Goal: Information Seeking & Learning: Learn about a topic

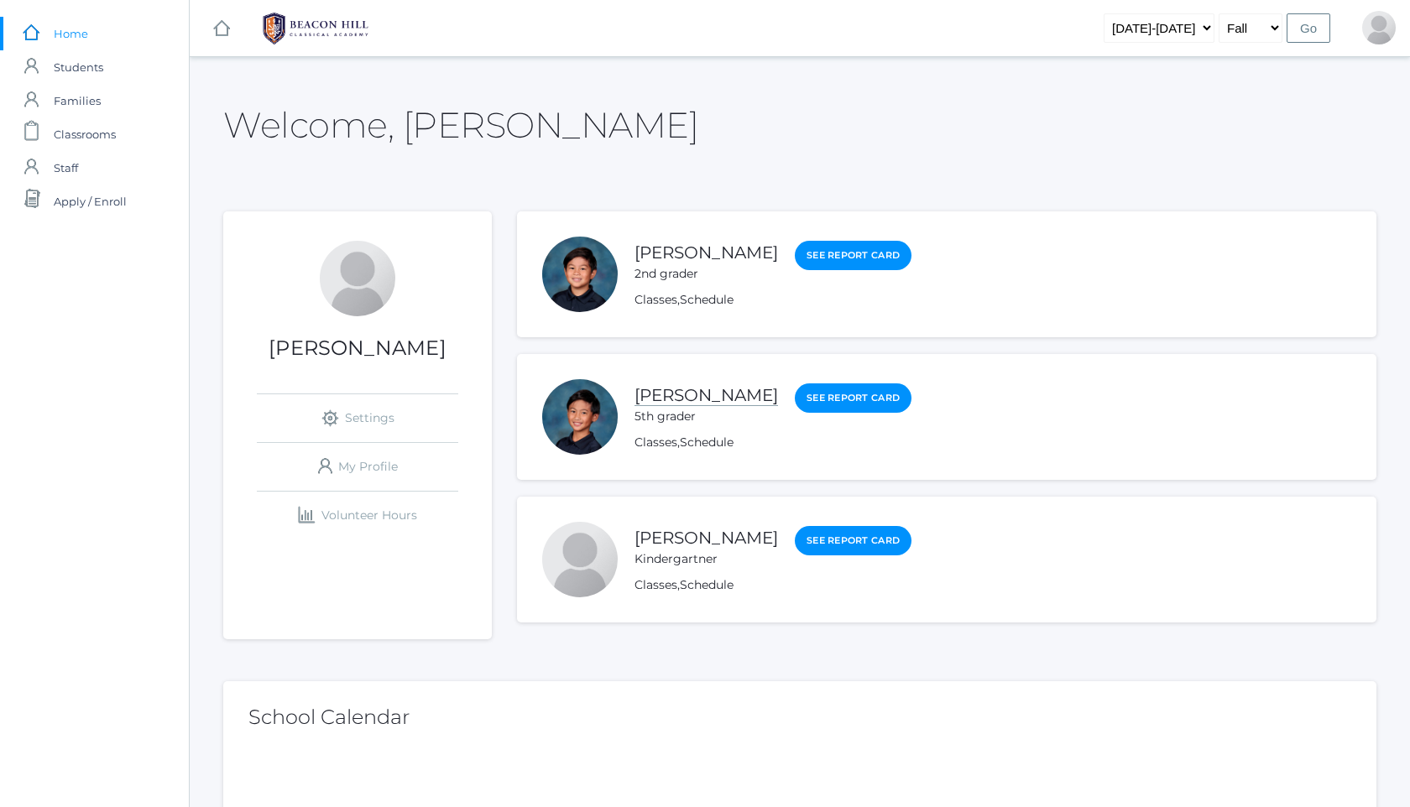
click at [698, 403] on link "[PERSON_NAME]" at bounding box center [705, 395] width 143 height 21
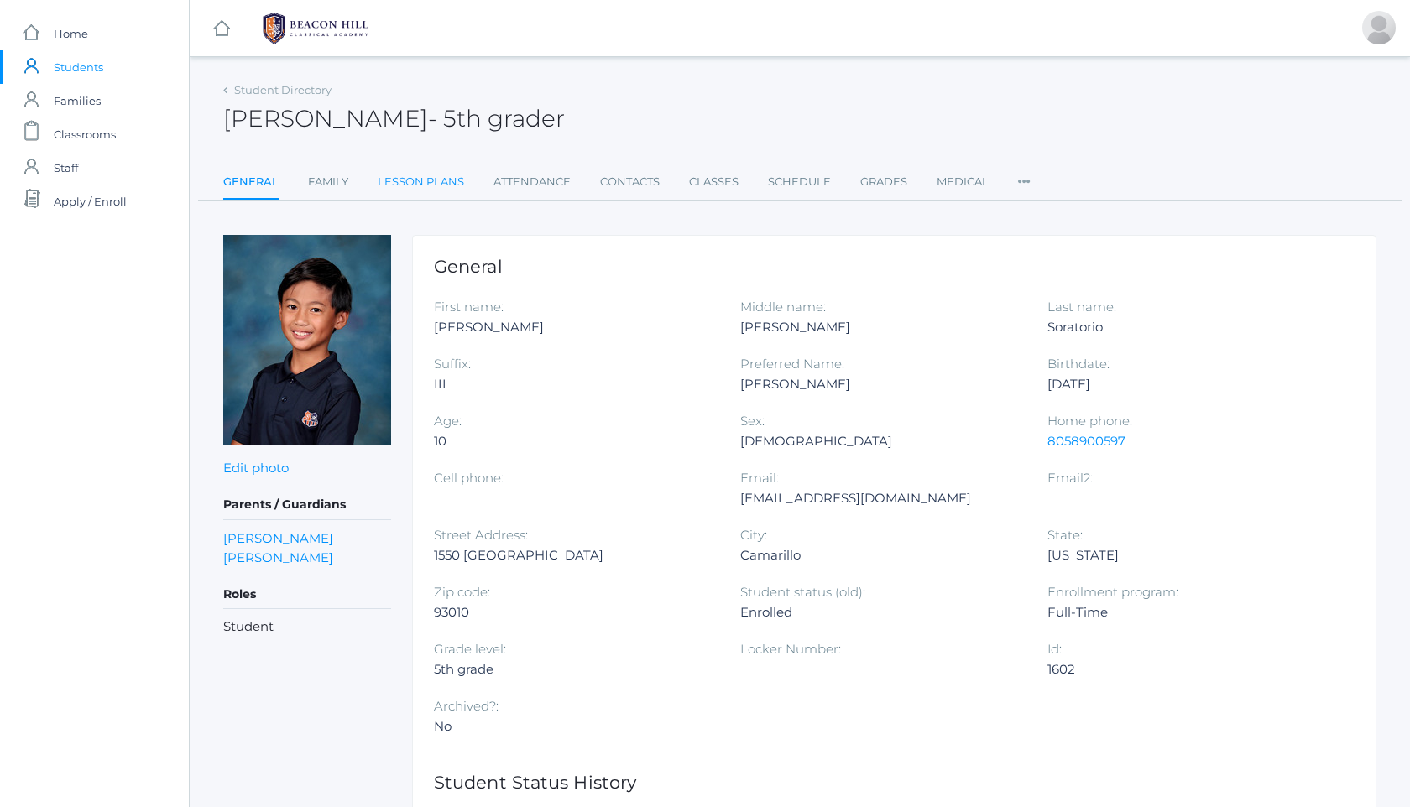
click at [429, 168] on link "Lesson Plans" at bounding box center [421, 182] width 86 height 34
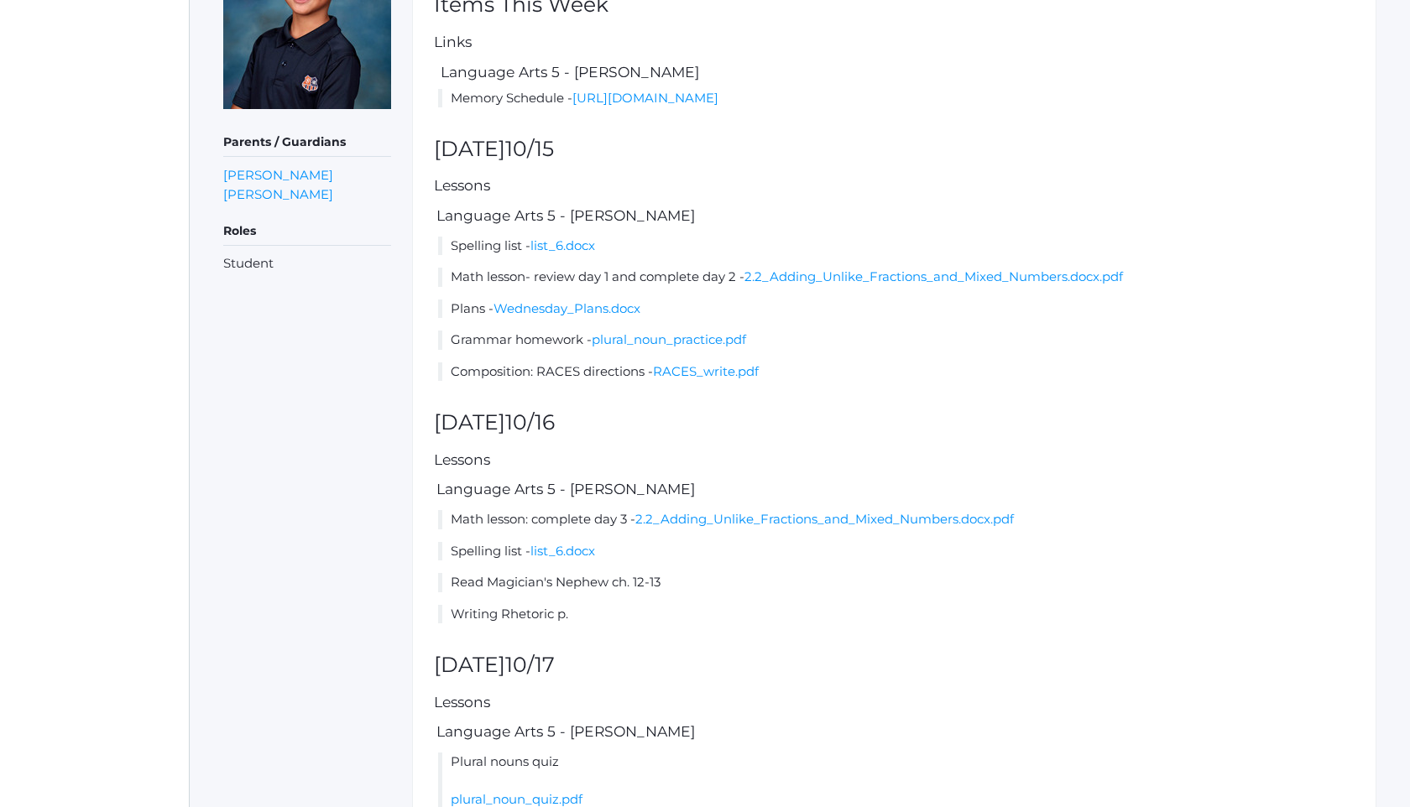
scroll to position [369, 0]
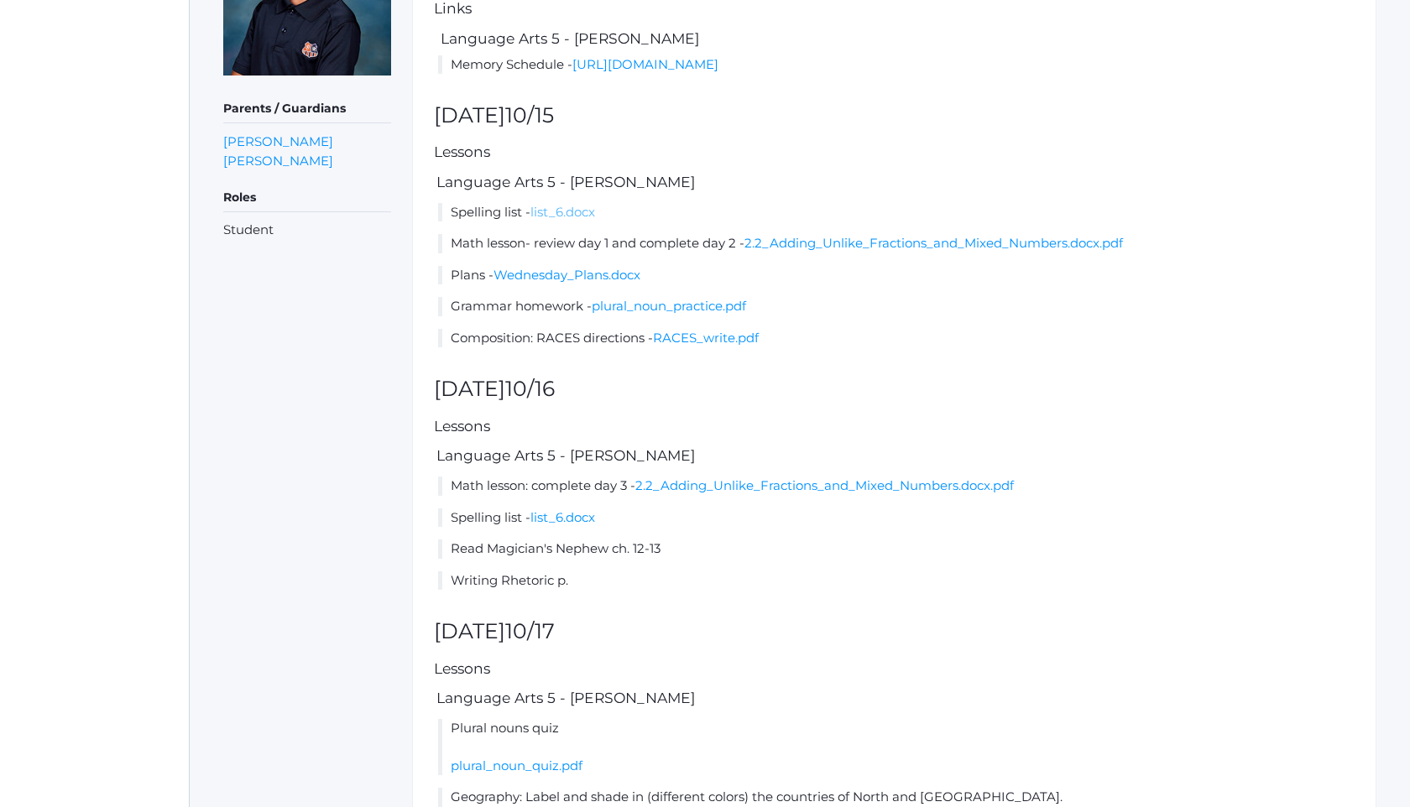
click at [591, 220] on link "list_6.docx" at bounding box center [562, 212] width 65 height 16
click at [592, 283] on link "Wednesday_Plans.docx" at bounding box center [566, 275] width 147 height 16
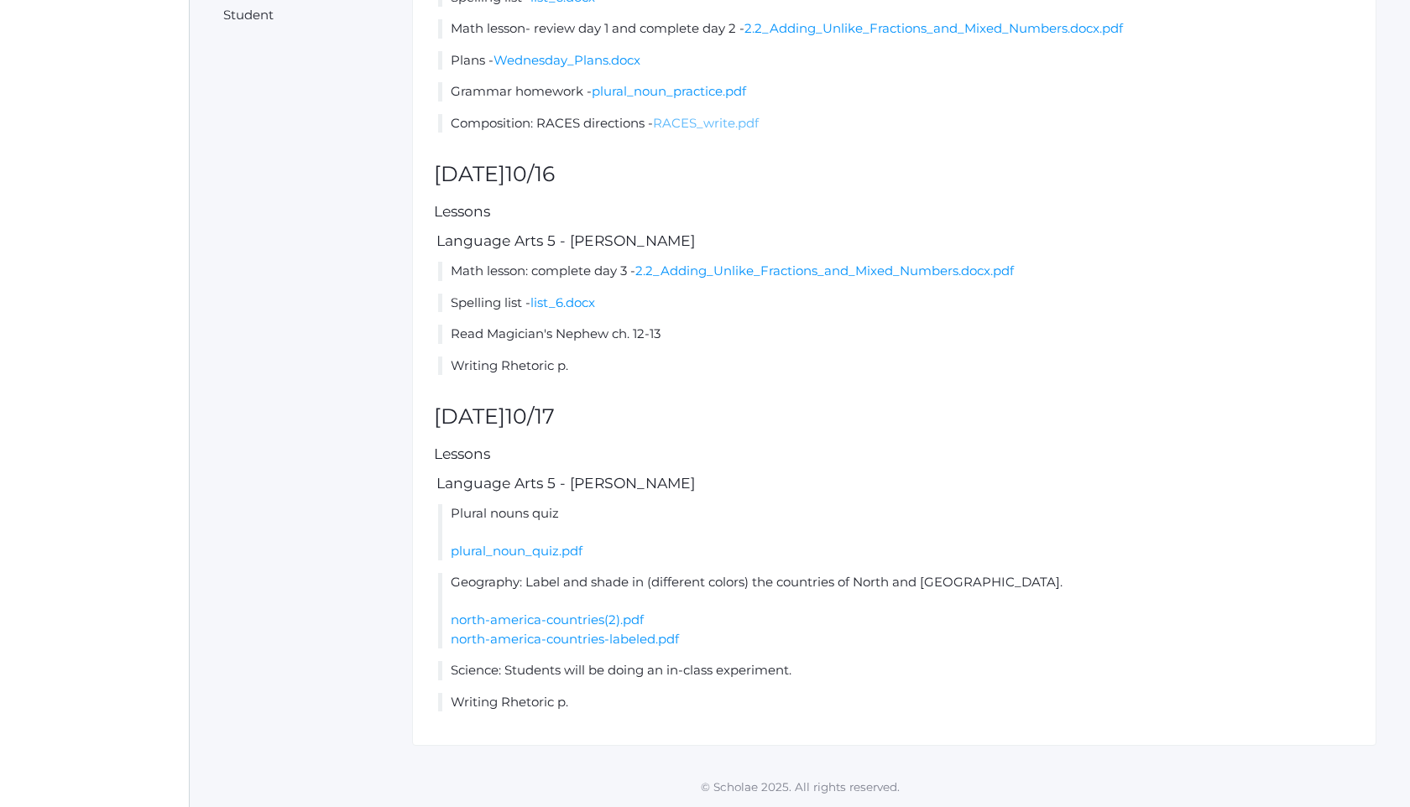
scroll to position [602, 0]
click at [530, 551] on link "plural_noun_quiz.pdf" at bounding box center [517, 551] width 132 height 16
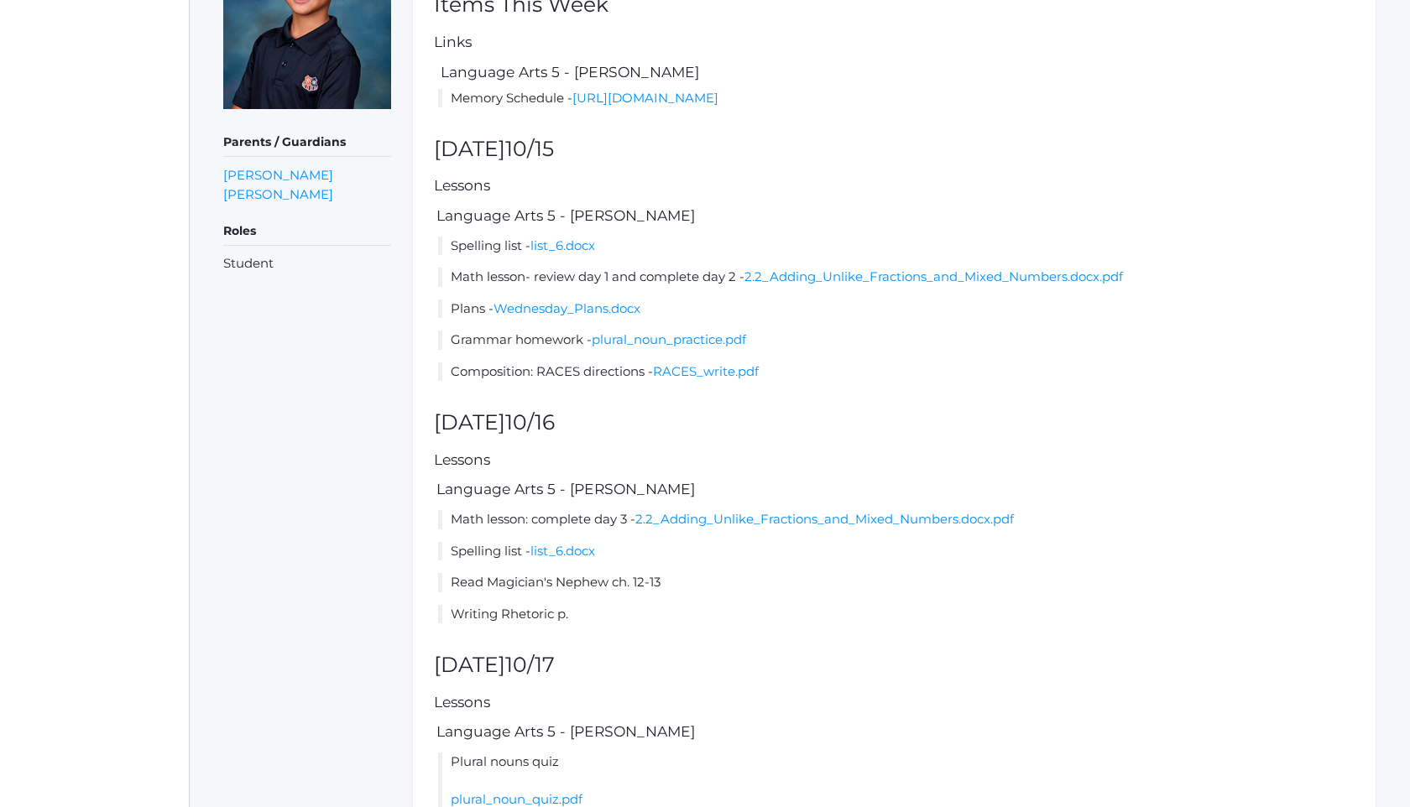
scroll to position [369, 0]
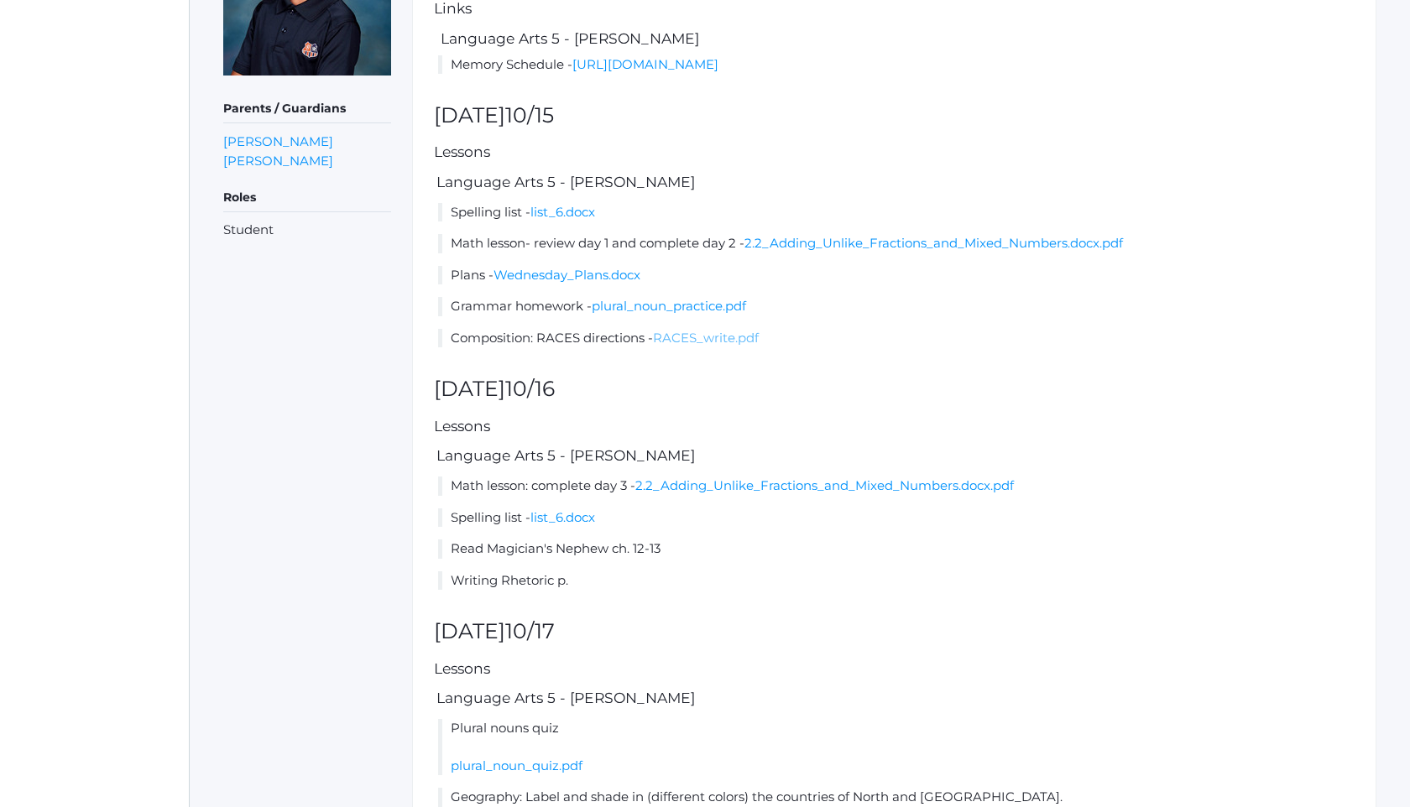
click at [680, 346] on link "RACES_write.pdf" at bounding box center [706, 338] width 106 height 16
click at [629, 283] on link "Wednesday_Plans.docx" at bounding box center [566, 275] width 147 height 16
click at [658, 72] on link "https://docs.google.com/document/d/1s2aTF5vph_M_K3_useLkPblsJ5uytcUz/edit?usp=s…" at bounding box center [645, 64] width 146 height 16
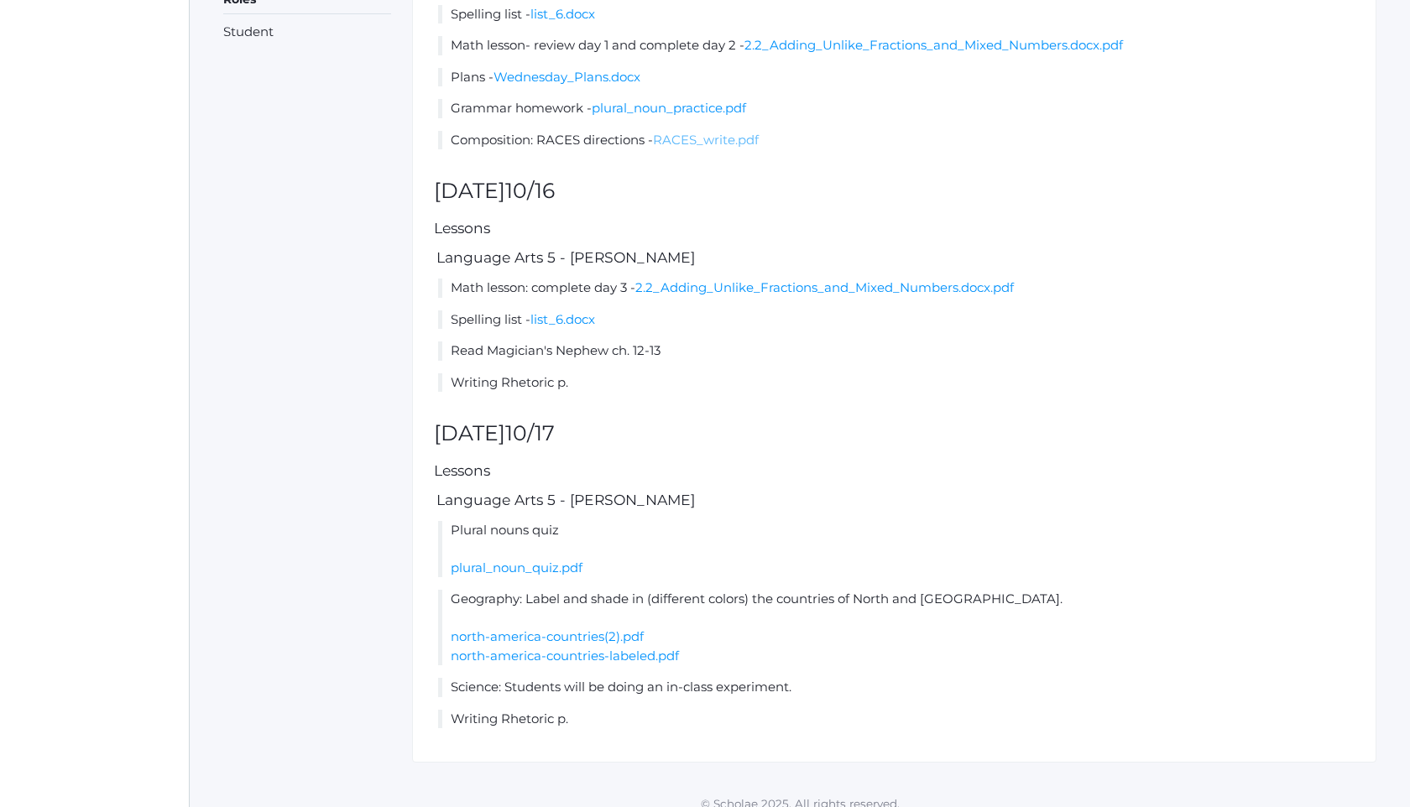
scroll to position [602, 0]
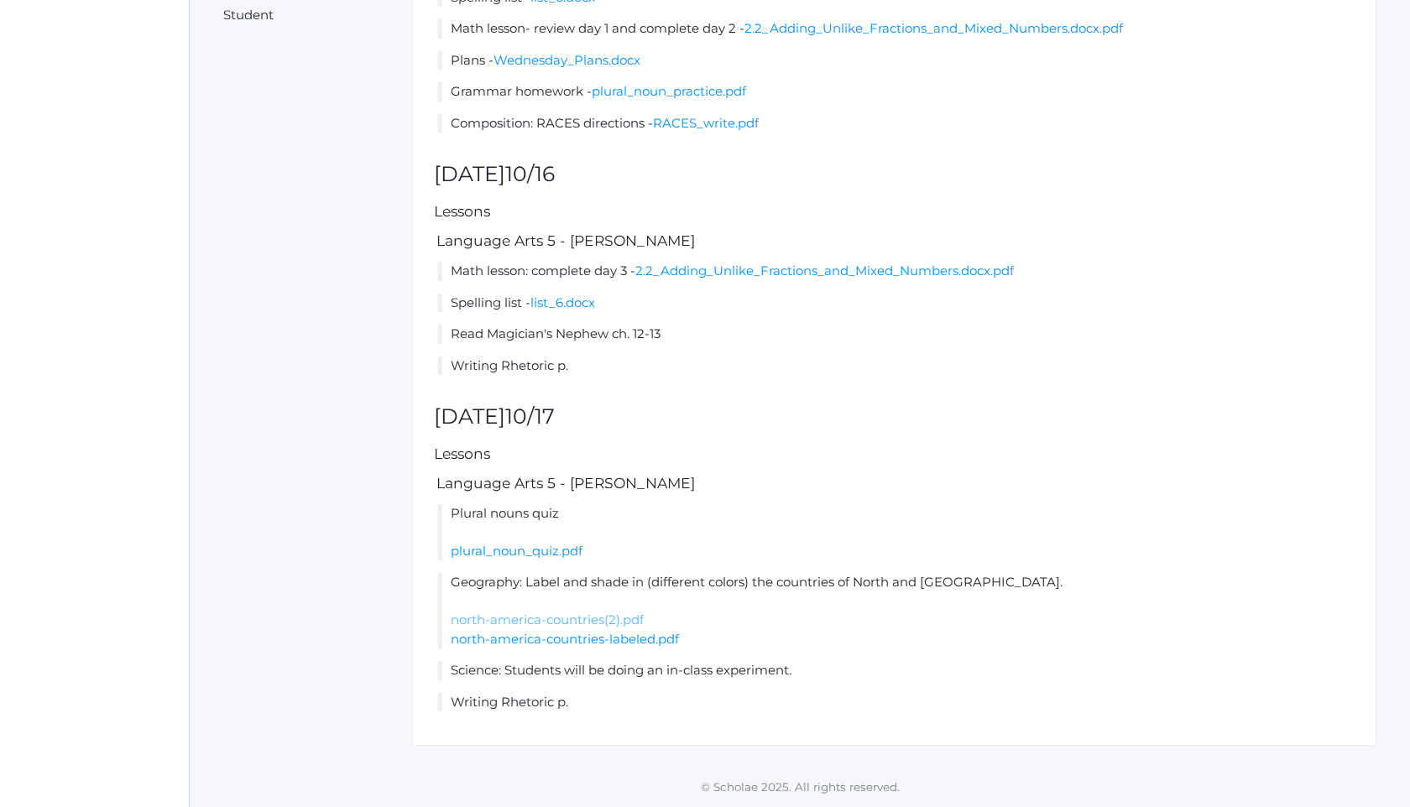
click at [582, 626] on link "north-america-countries(2).pdf" at bounding box center [547, 620] width 193 height 16
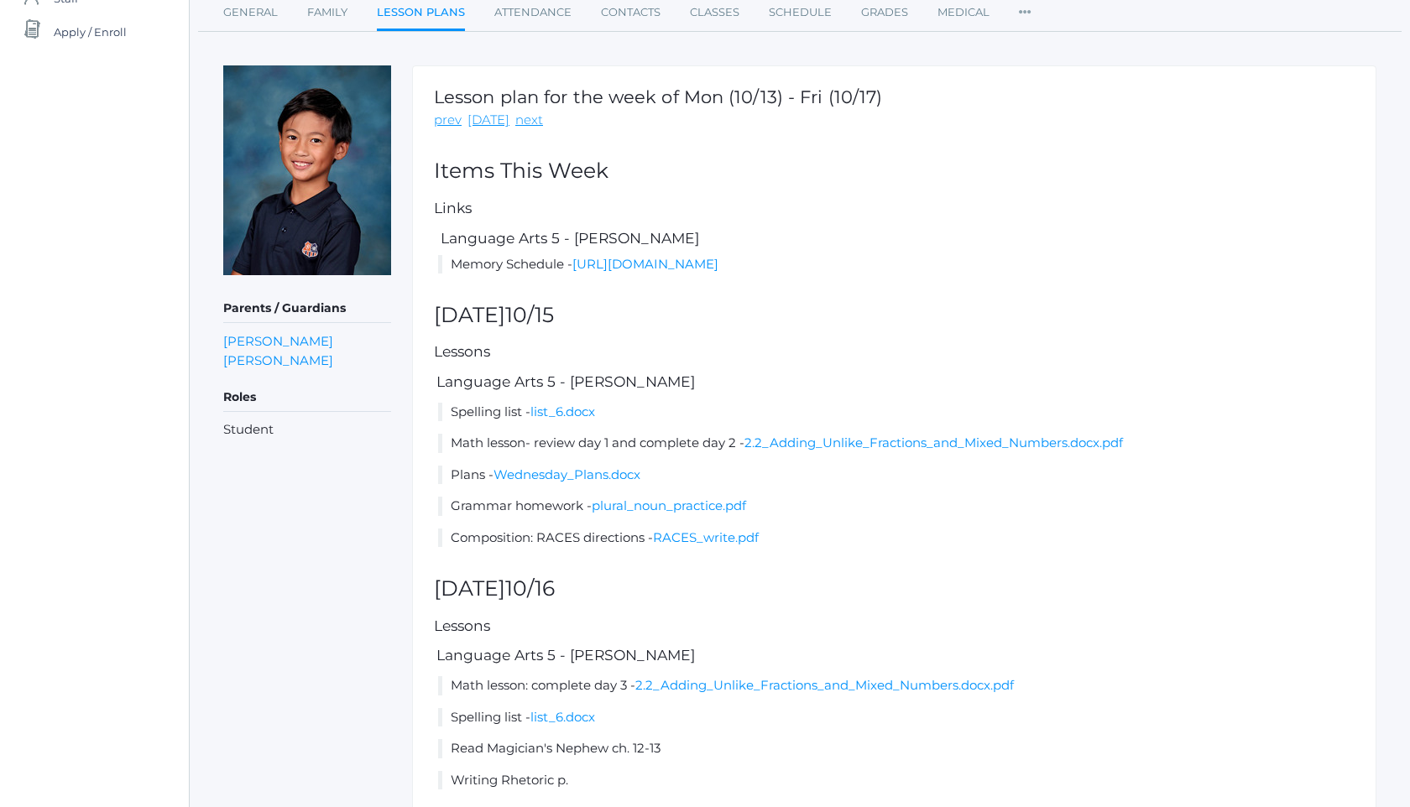
scroll to position [166, 0]
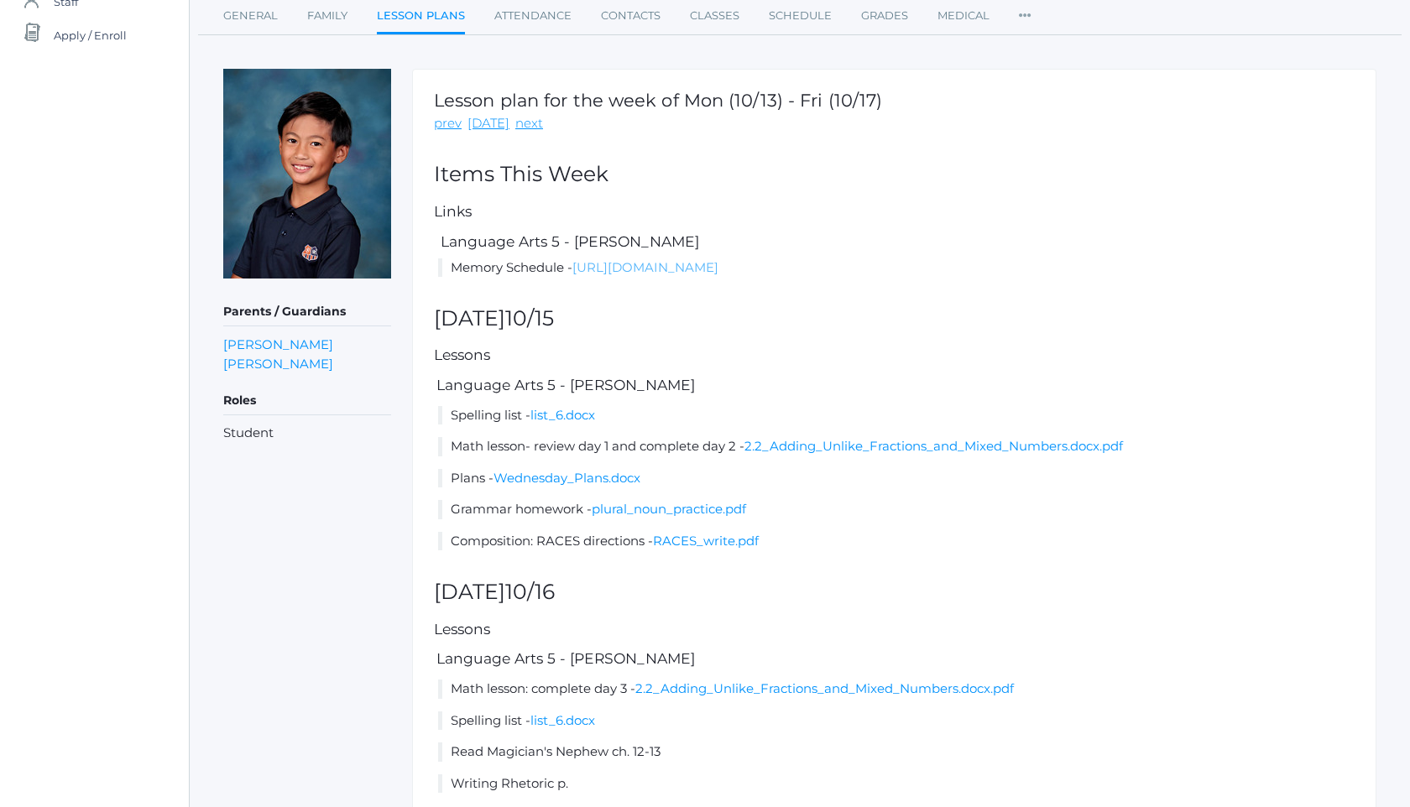
click at [651, 269] on link "https://docs.google.com/document/d/1s2aTF5vph_M_K3_useLkPblsJ5uytcUz/edit?usp=s…" at bounding box center [645, 267] width 146 height 16
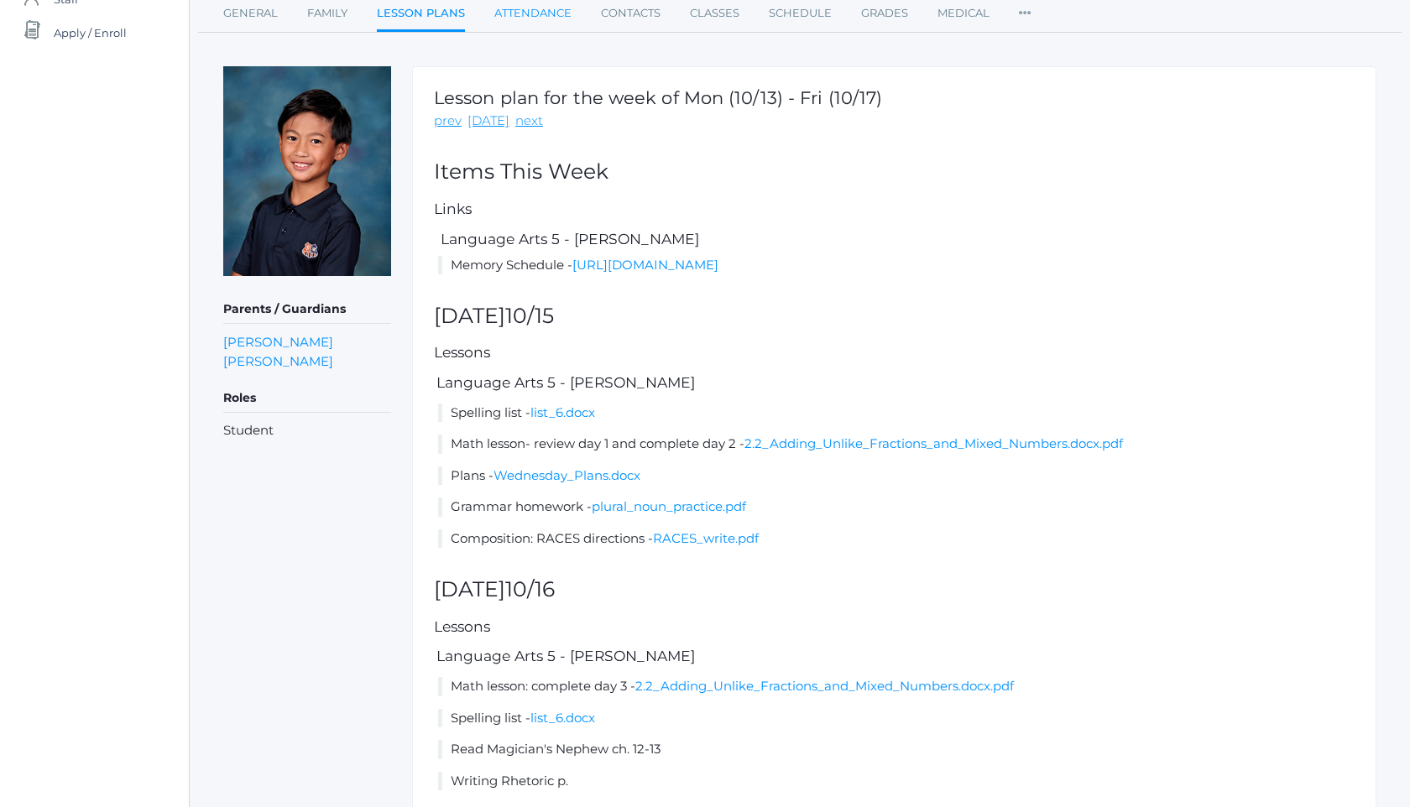
scroll to position [133, 0]
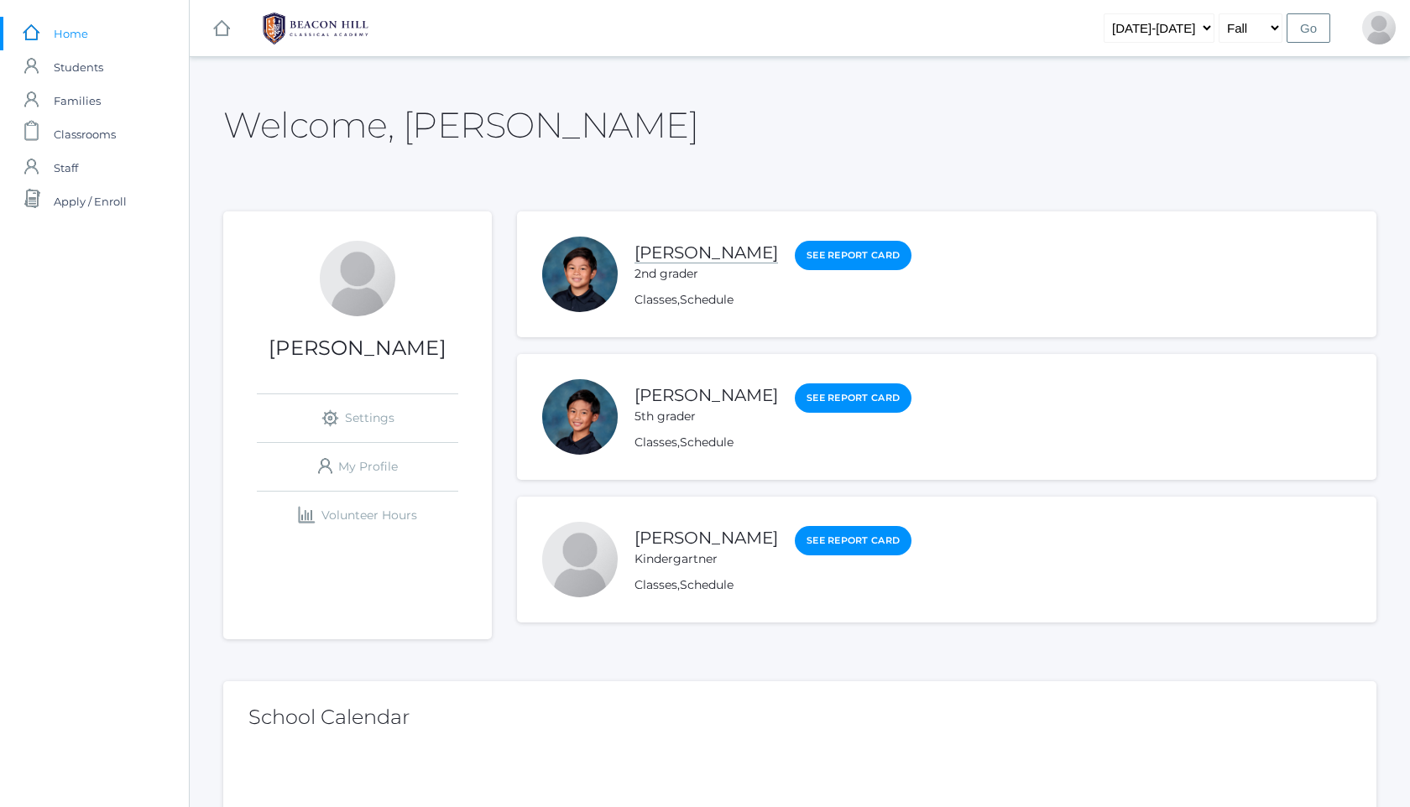
click at [649, 256] on link "[PERSON_NAME]" at bounding box center [705, 252] width 143 height 21
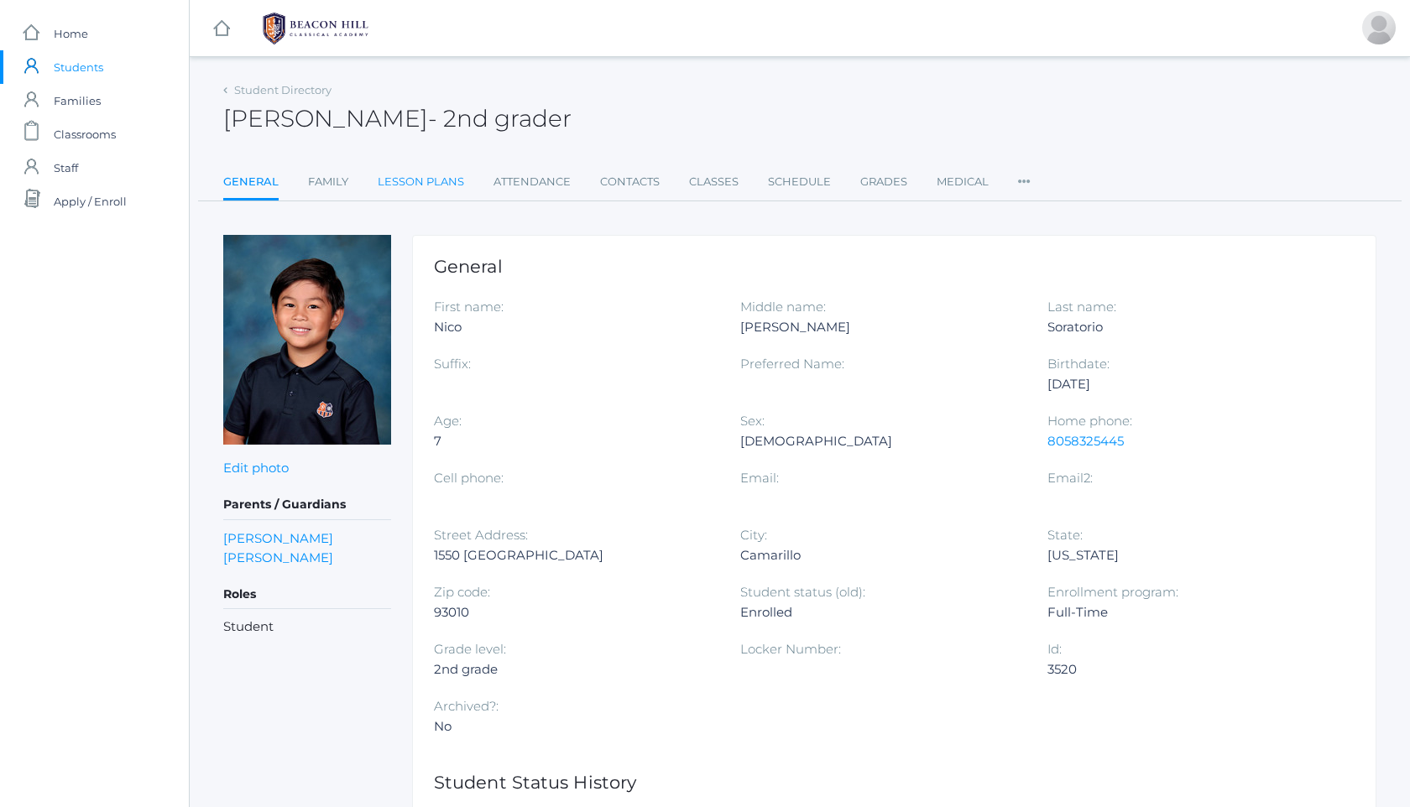
click at [429, 185] on link "Lesson Plans" at bounding box center [421, 182] width 86 height 34
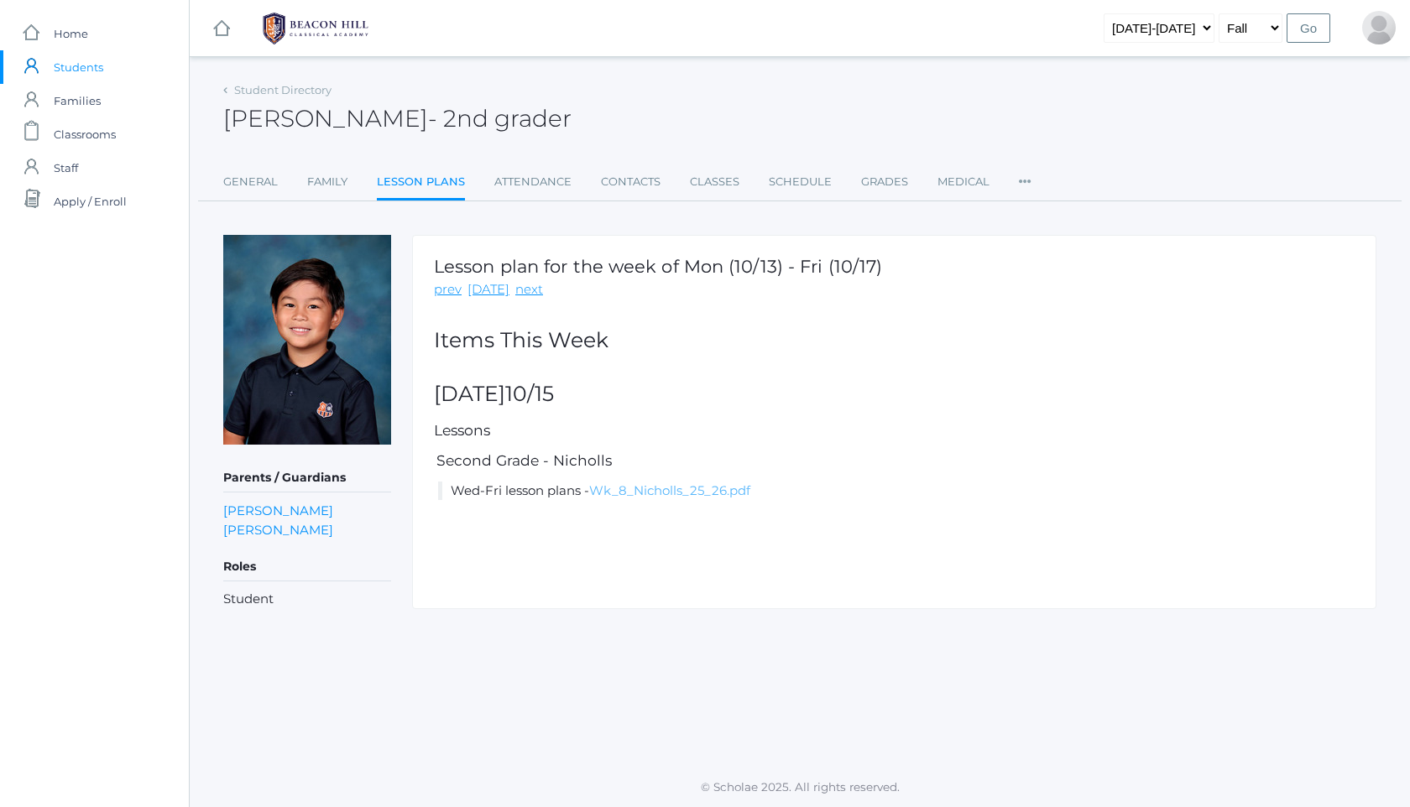
click at [665, 493] on link "Wk_8_Nicholls_25_26.pdf" at bounding box center [669, 490] width 161 height 16
click at [319, 20] on img at bounding box center [316, 29] width 126 height 42
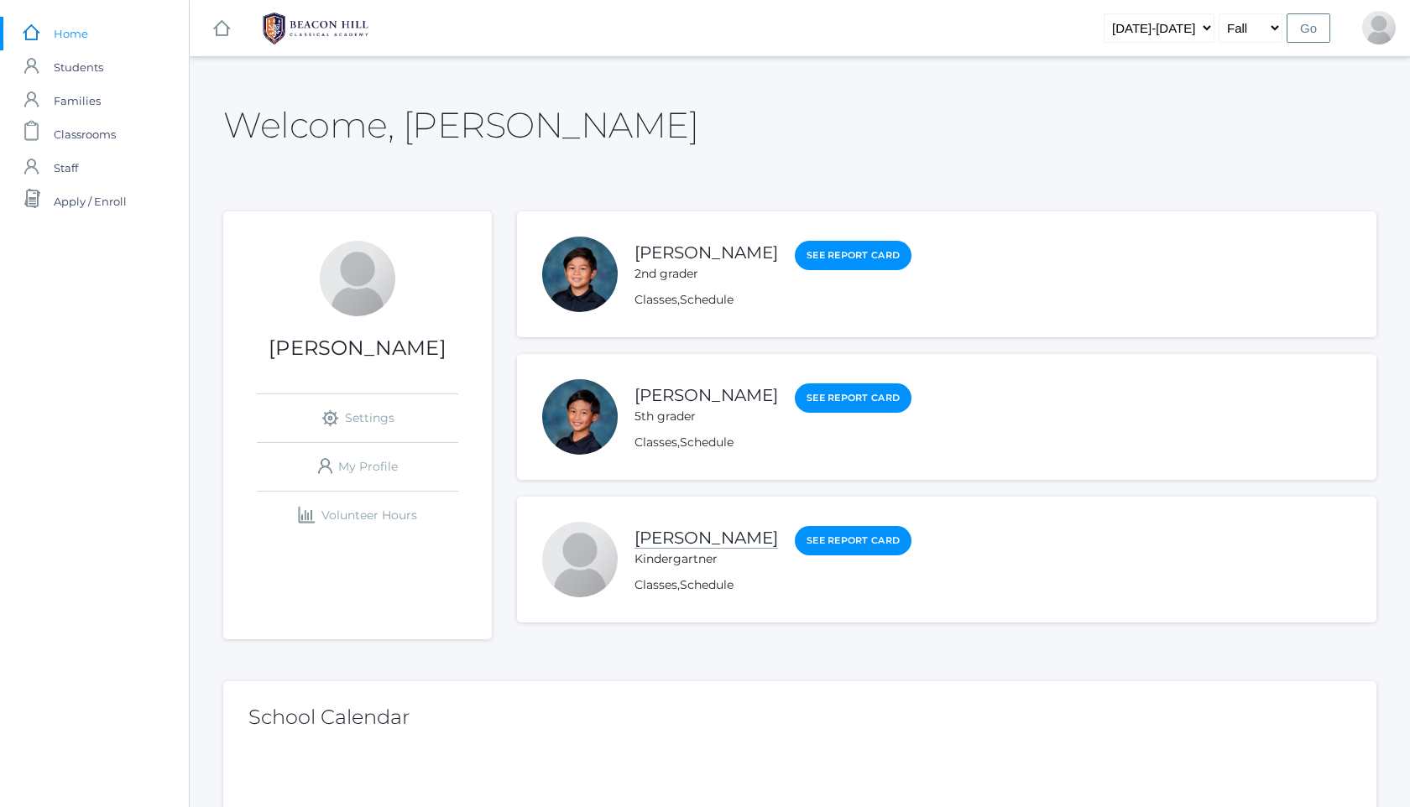
click at [674, 538] on link "[PERSON_NAME]" at bounding box center [705, 538] width 143 height 21
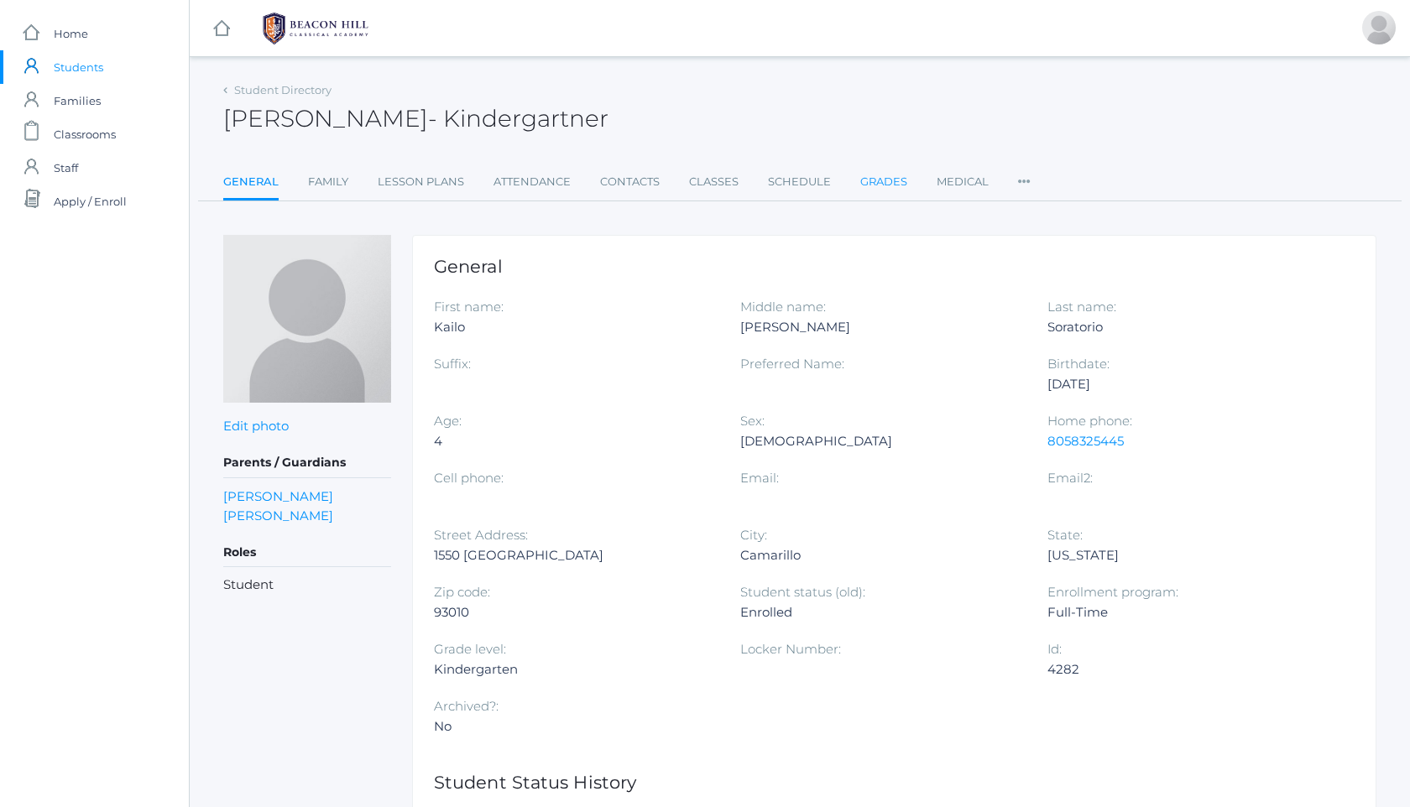
click at [879, 183] on link "Grades" at bounding box center [883, 182] width 47 height 34
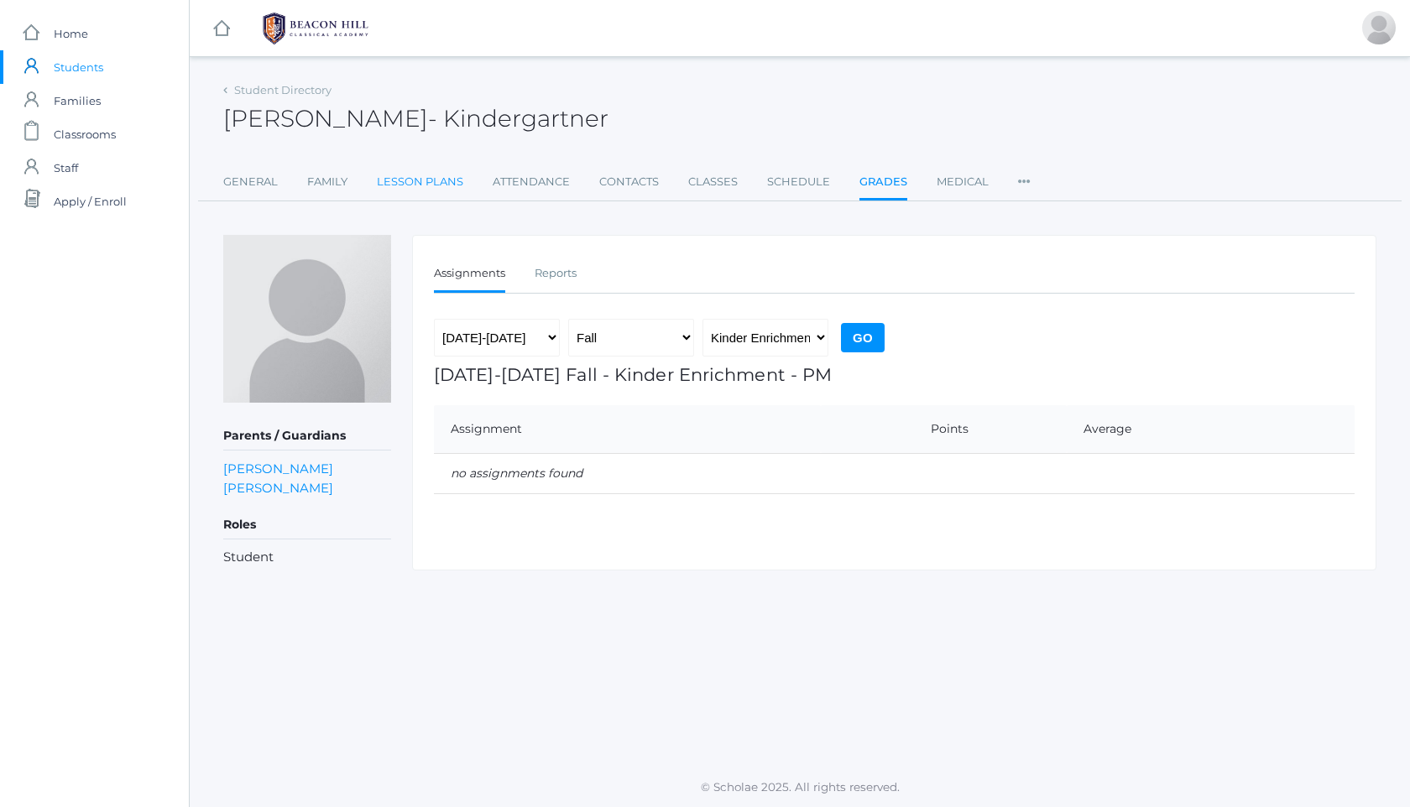
click at [399, 180] on link "Lesson Plans" at bounding box center [420, 182] width 86 height 34
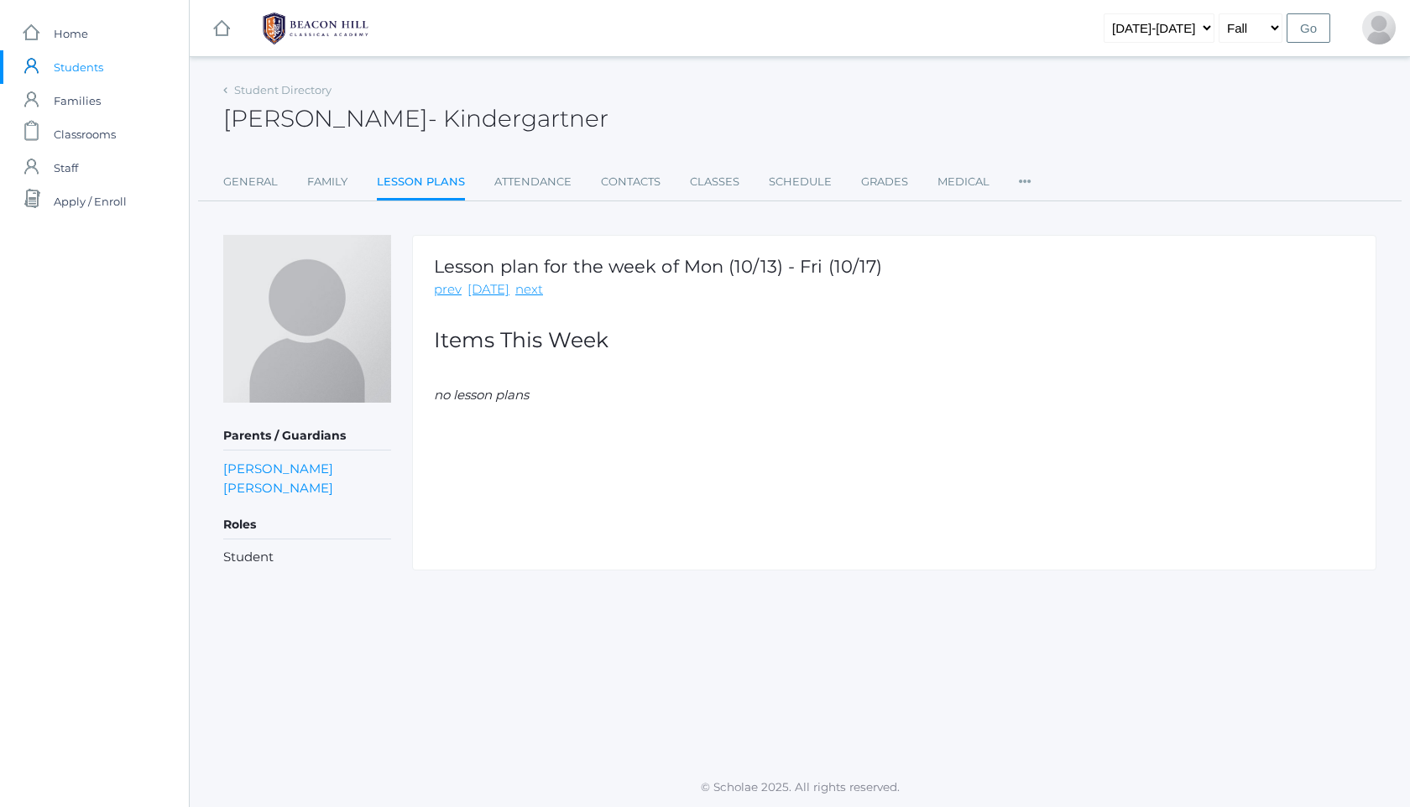
click at [305, 26] on img at bounding box center [316, 29] width 126 height 42
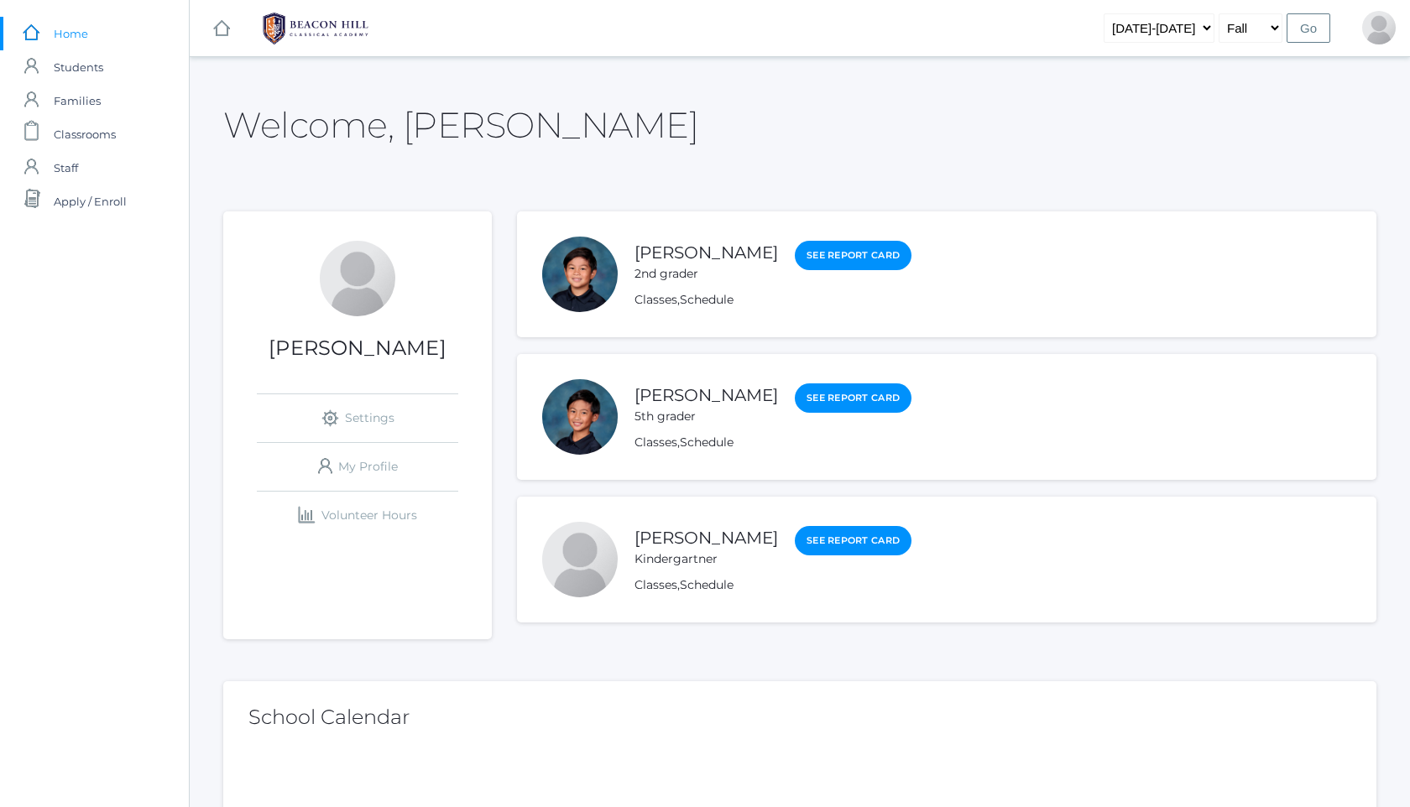
click at [284, 30] on img at bounding box center [316, 29] width 126 height 42
click at [310, 18] on img at bounding box center [316, 29] width 126 height 42
